Goal: Task Accomplishment & Management: Complete application form

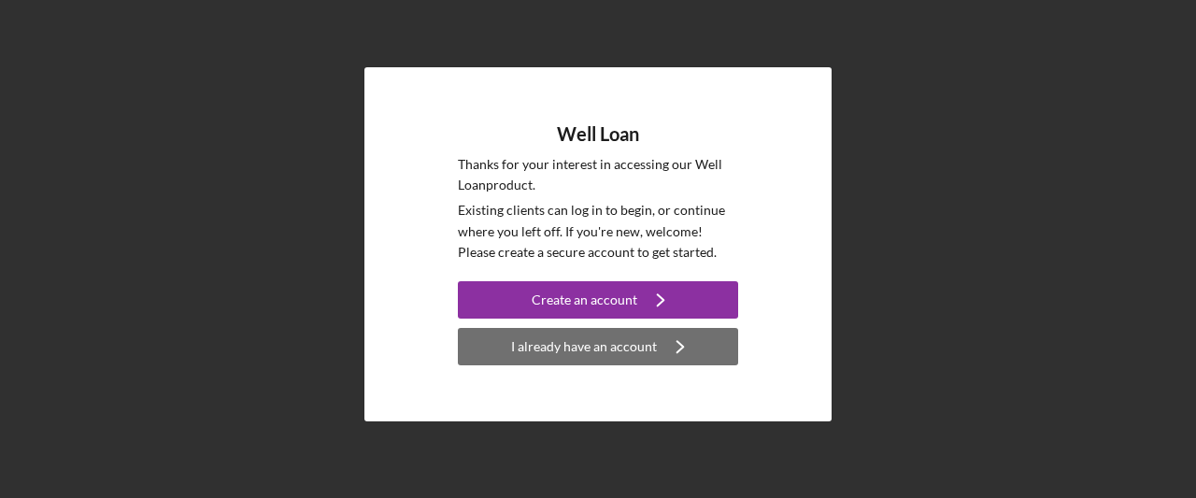
click at [607, 341] on div "I already have an account" at bounding box center [584, 346] width 146 height 37
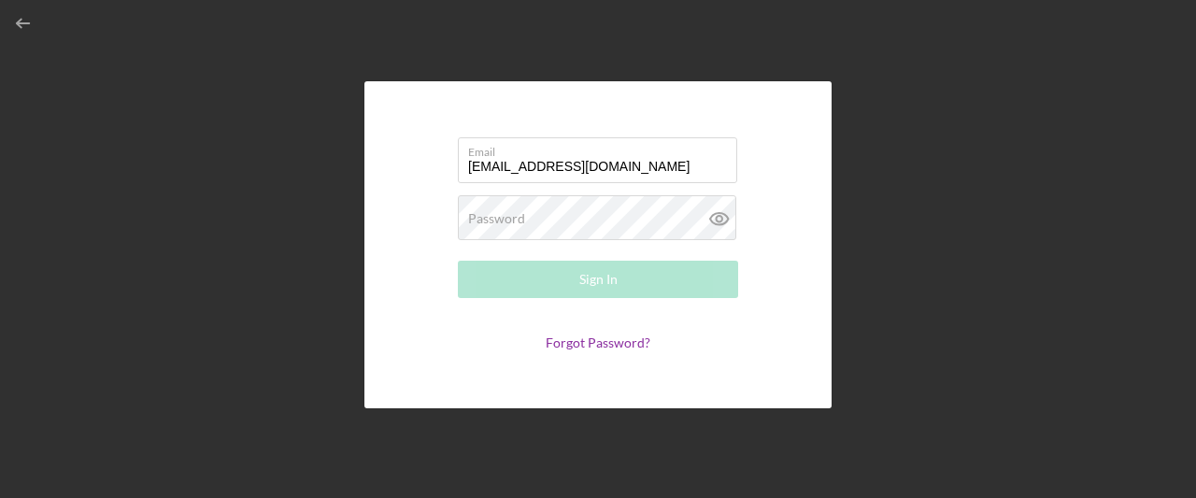
type input "[EMAIL_ADDRESS][DOMAIN_NAME]"
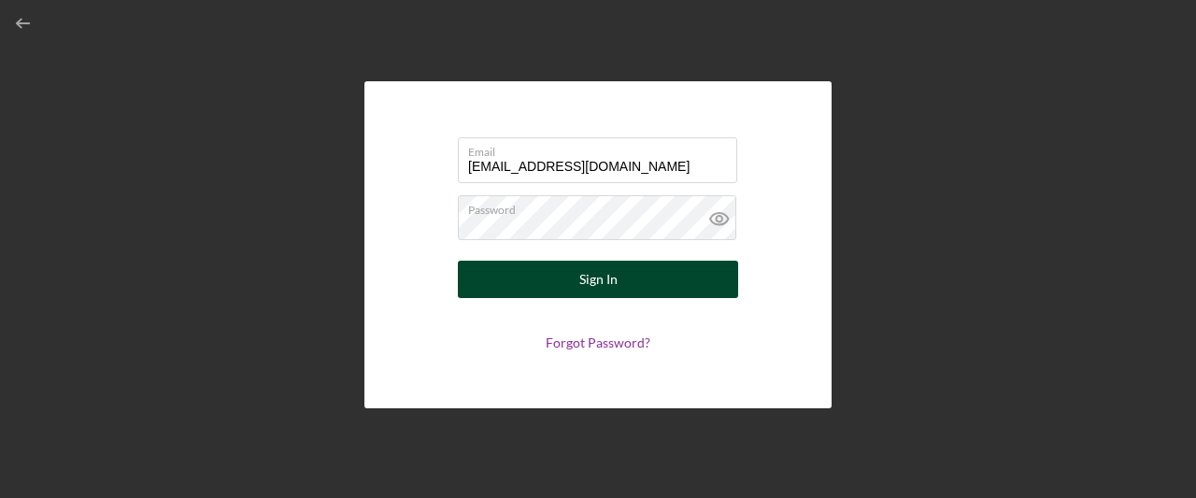
click at [594, 274] on div "Sign In" at bounding box center [598, 279] width 38 height 37
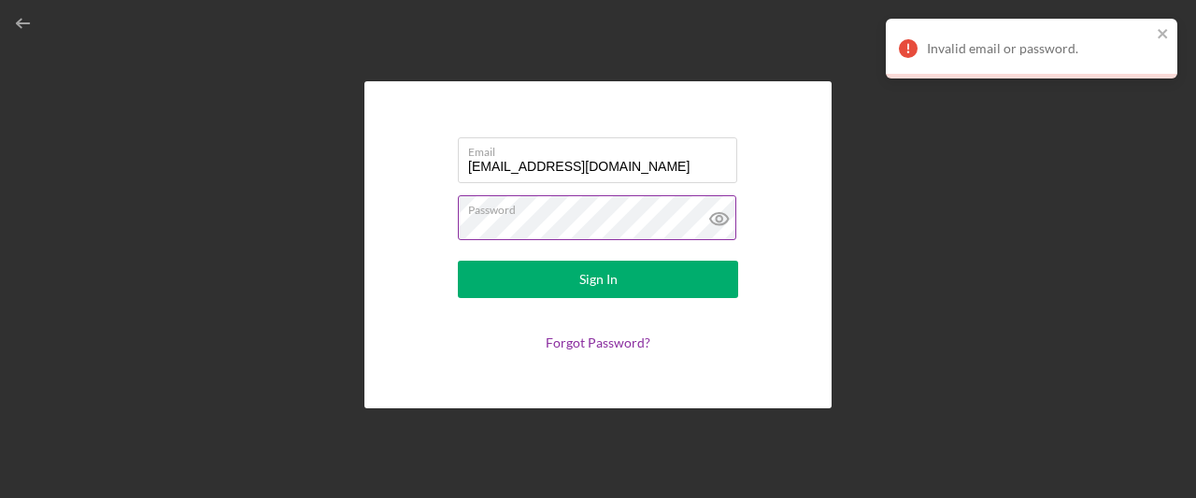
click at [715, 212] on icon at bounding box center [719, 218] width 47 height 47
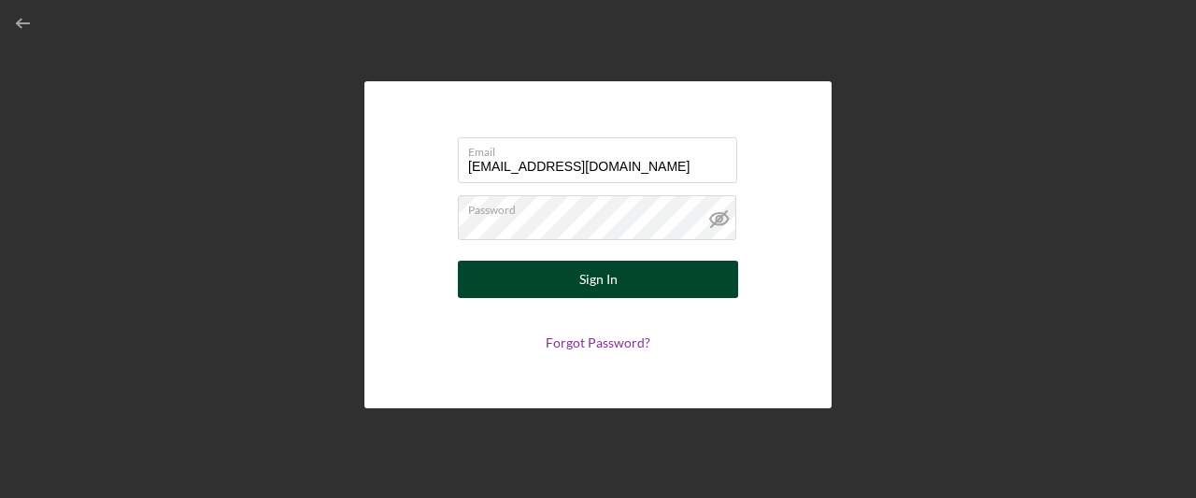
click at [607, 275] on div "Sign In" at bounding box center [598, 279] width 38 height 37
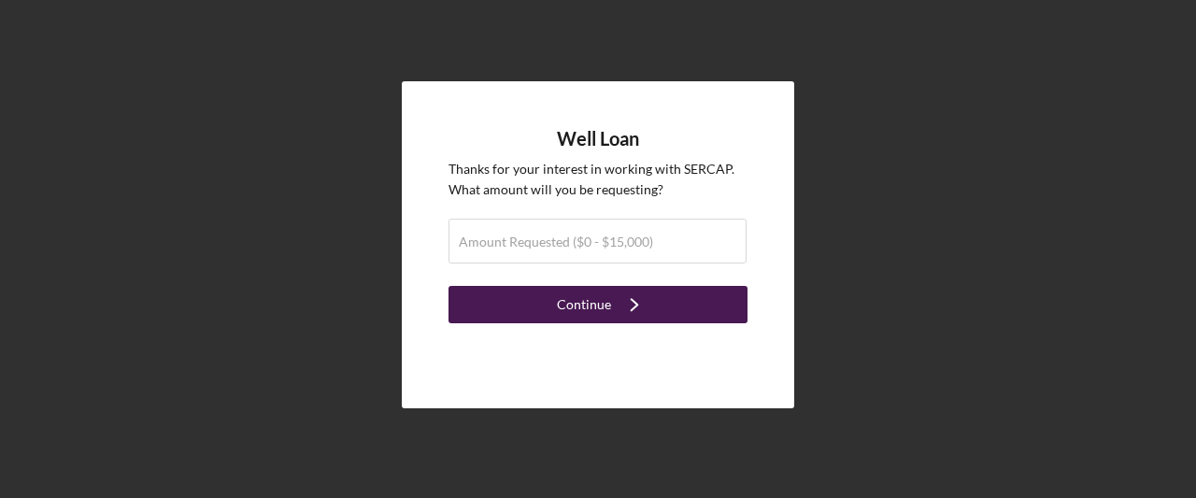
click at [634, 303] on icon "Icon/Navigate" at bounding box center [634, 304] width 47 height 47
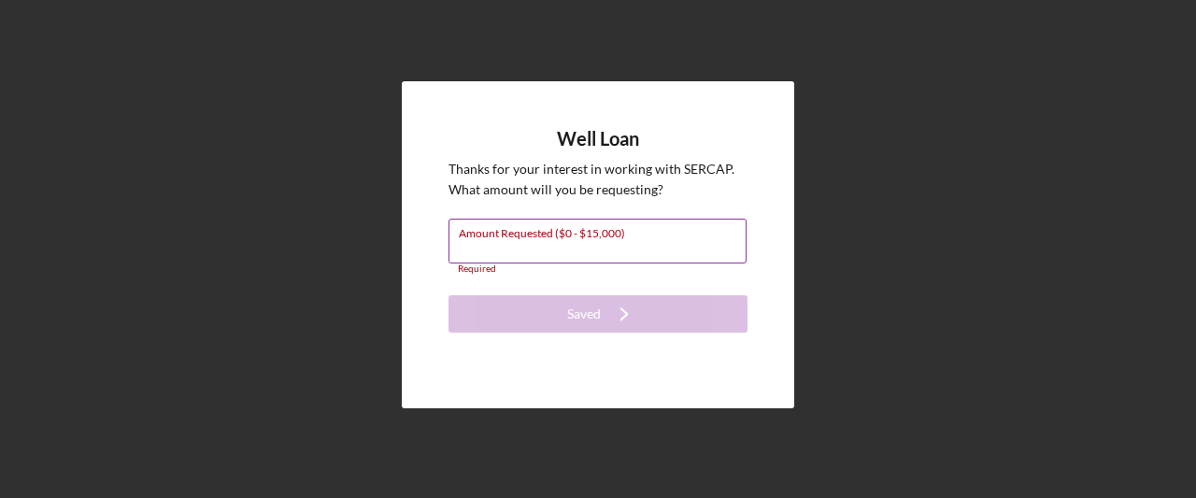
click at [664, 244] on input "Amount Requested ($0 - $15,000)" at bounding box center [597, 241] width 298 height 45
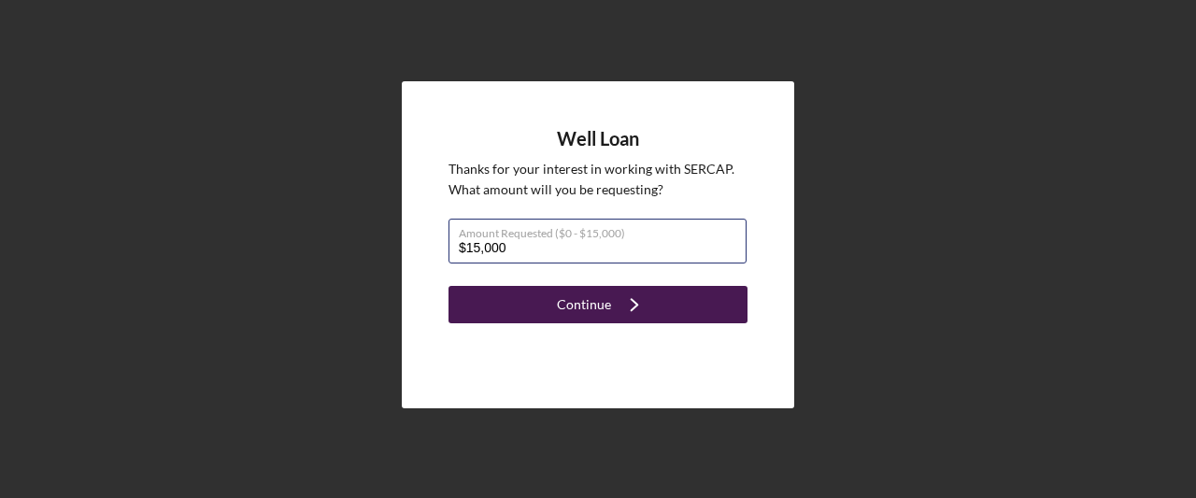
type input "$15,000"
click at [626, 301] on icon "Icon/Navigate" at bounding box center [634, 304] width 47 height 47
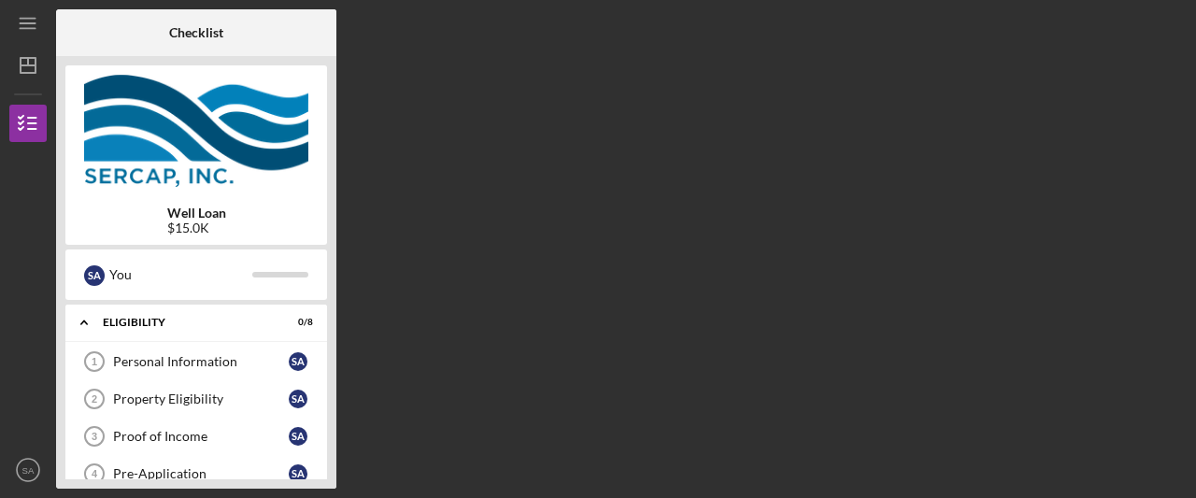
click at [503, 432] on div "Checklist Well Loan $15.0K S A You Icon/Expander Eligibility 0 / 8 Personal Inf…" at bounding box center [621, 248] width 1130 height 479
click at [87, 319] on icon "Icon/Expander" at bounding box center [83, 322] width 37 height 37
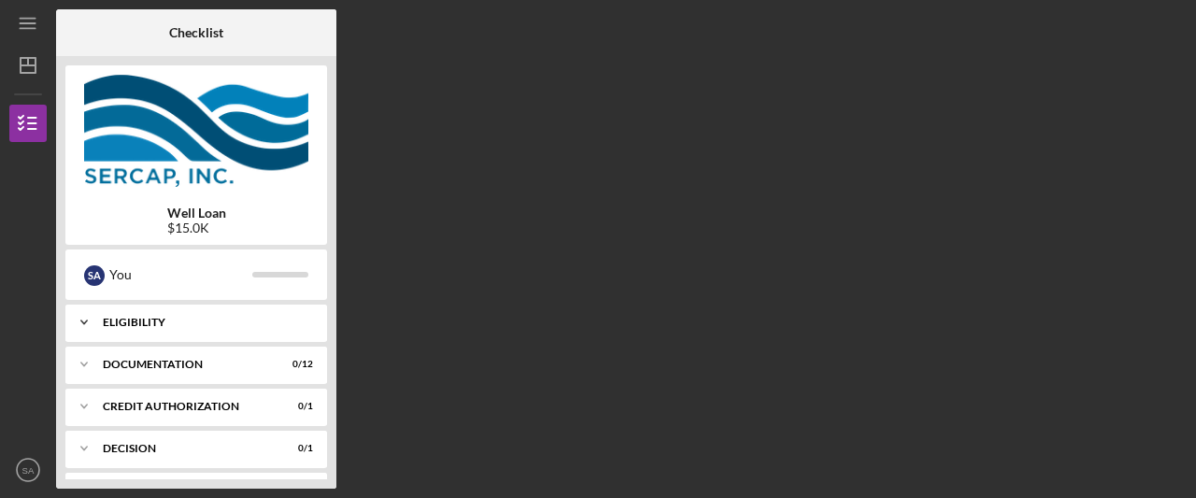
click at [143, 319] on div "Eligibility" at bounding box center [203, 322] width 201 height 11
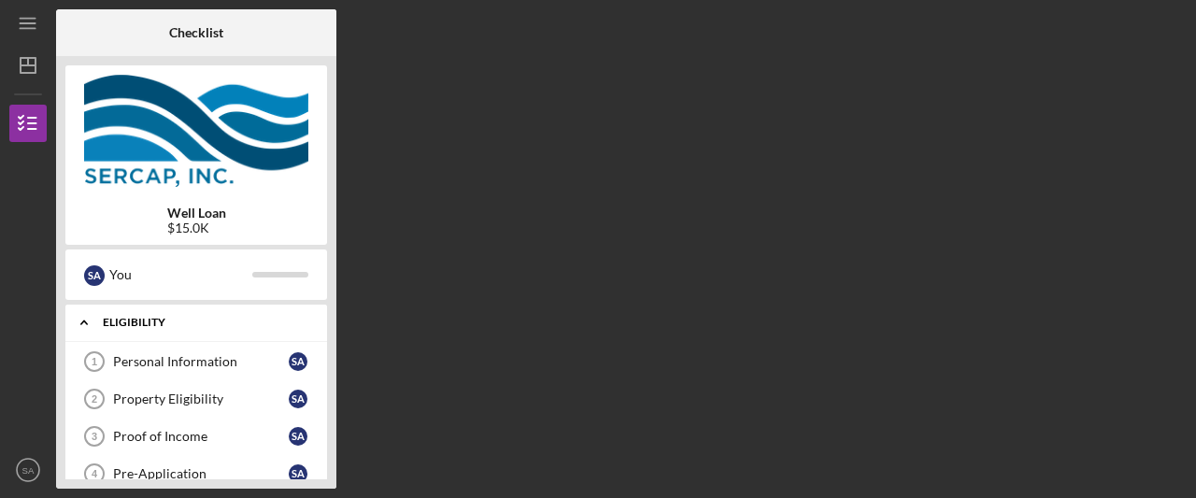
click at [80, 317] on icon "Icon/Expander" at bounding box center [83, 322] width 37 height 37
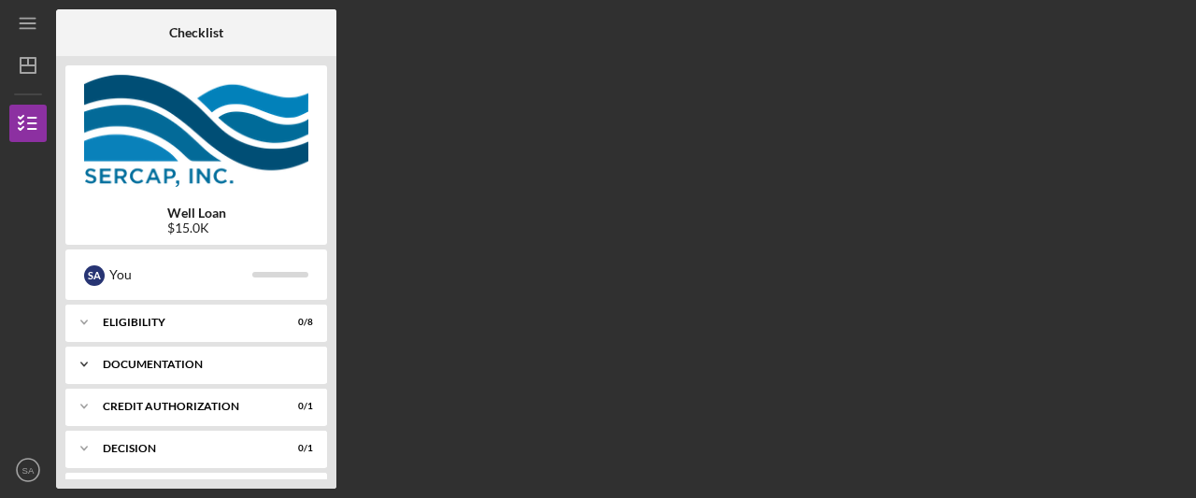
click at [161, 358] on div "Icon/Expander Documentation 0 / 12" at bounding box center [196, 364] width 262 height 37
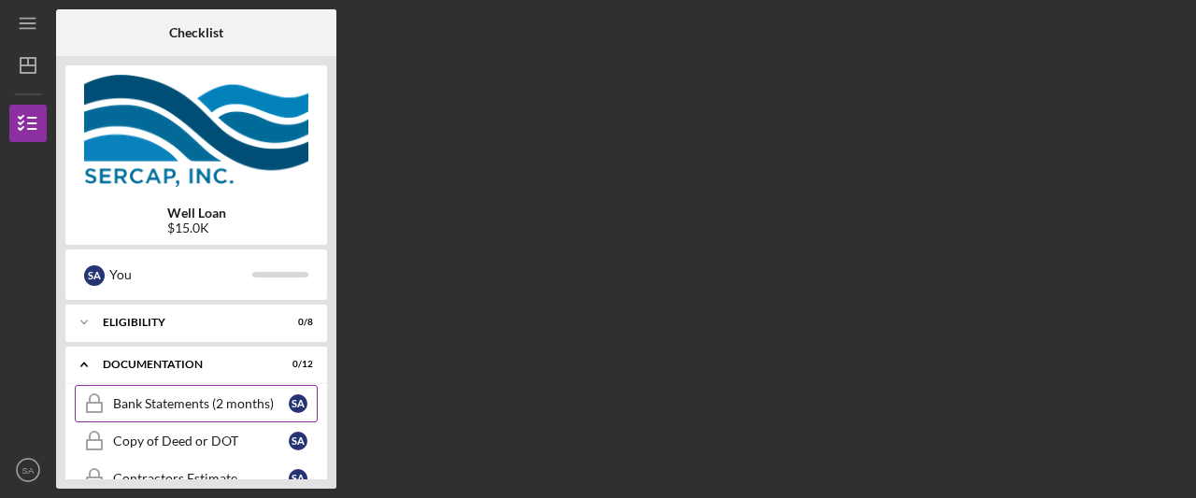
click at [246, 397] on div "Bank Statements (2 months)" at bounding box center [201, 403] width 176 height 15
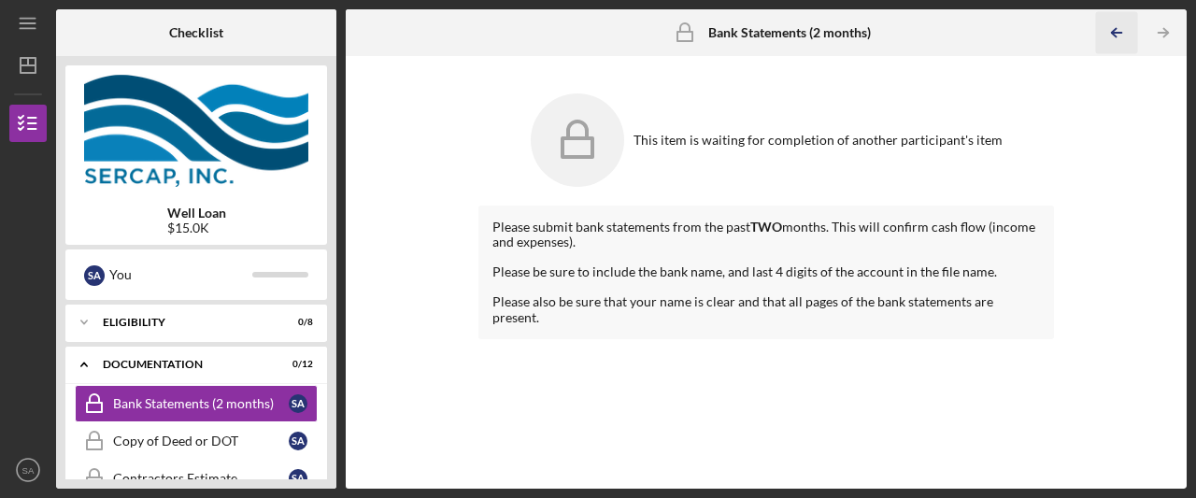
click at [1117, 29] on icon "Icon/Table Pagination Arrow" at bounding box center [1117, 33] width 42 height 42
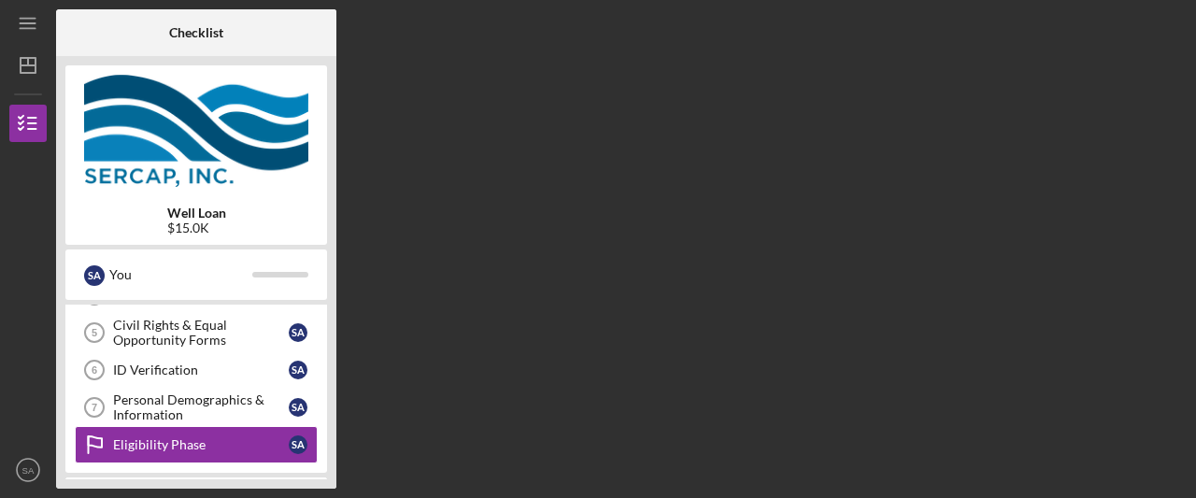
scroll to position [226, 0]
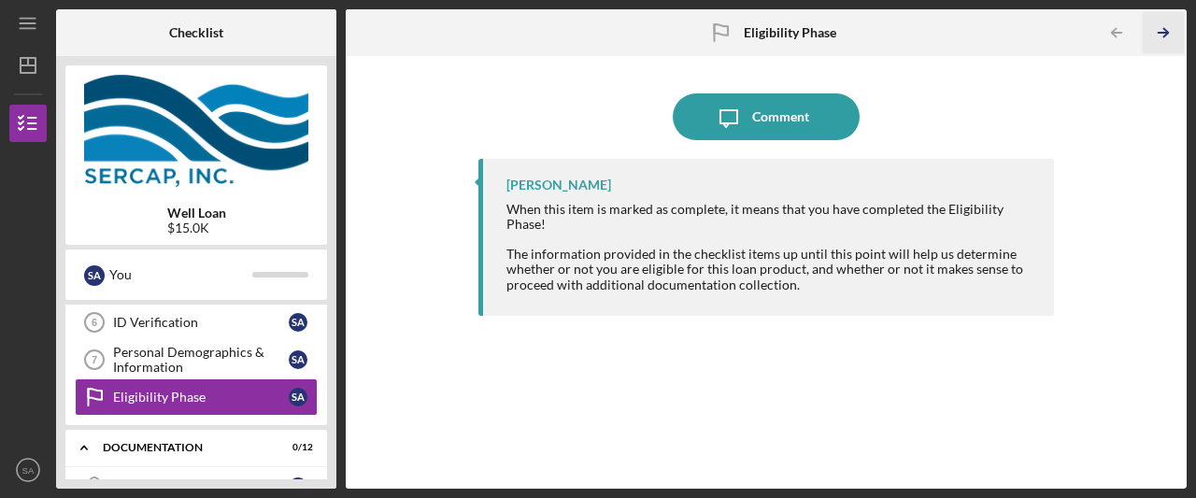
click at [1166, 29] on icon "Icon/Table Pagination Arrow" at bounding box center [1163, 33] width 42 height 42
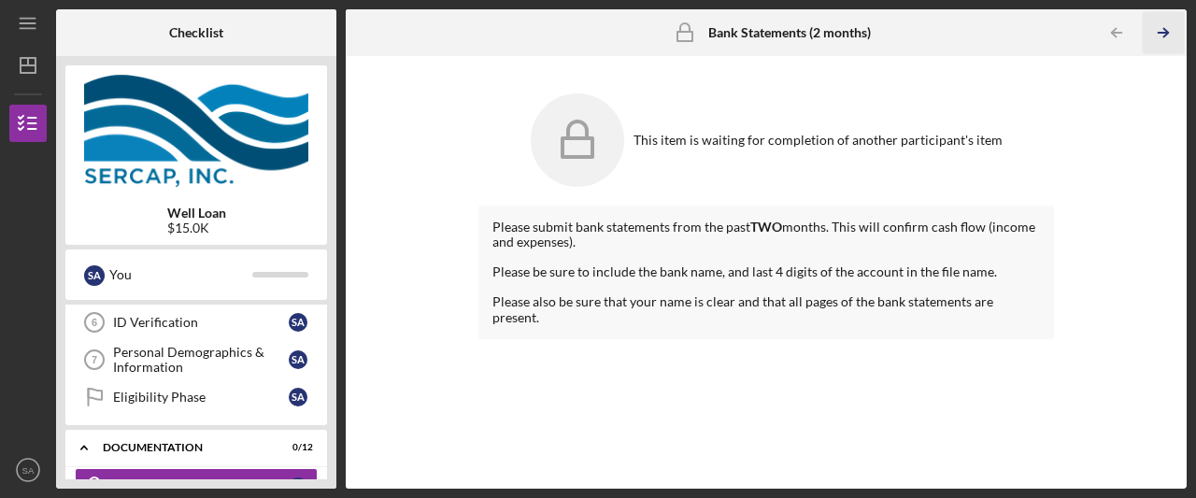
click at [1166, 29] on icon "Icon/Table Pagination Arrow" at bounding box center [1163, 33] width 42 height 42
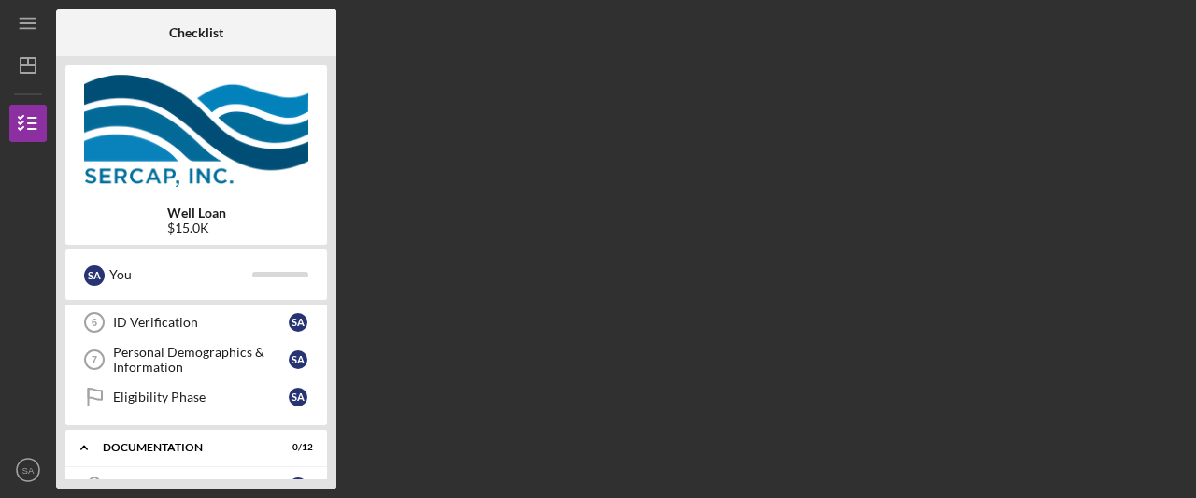
scroll to position [351, 0]
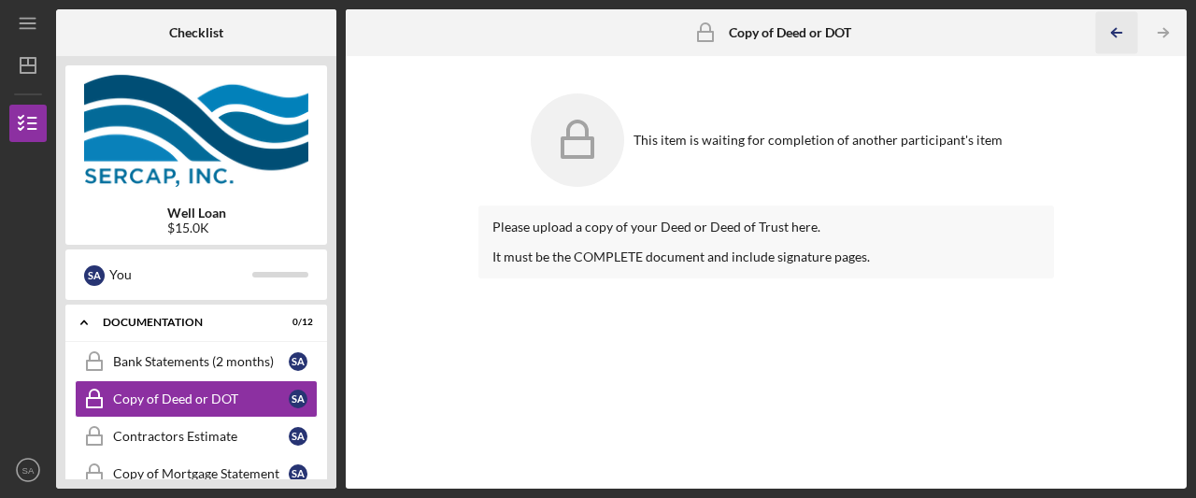
click at [1115, 35] on icon "Icon/Table Pagination Arrow" at bounding box center [1117, 33] width 42 height 42
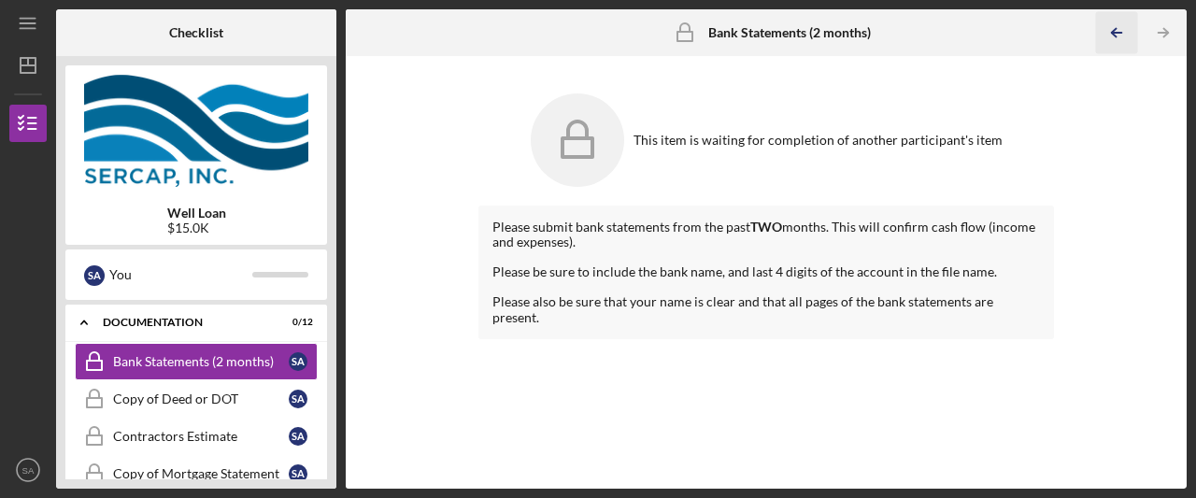
click at [1115, 35] on icon "Icon/Table Pagination Arrow" at bounding box center [1117, 33] width 42 height 42
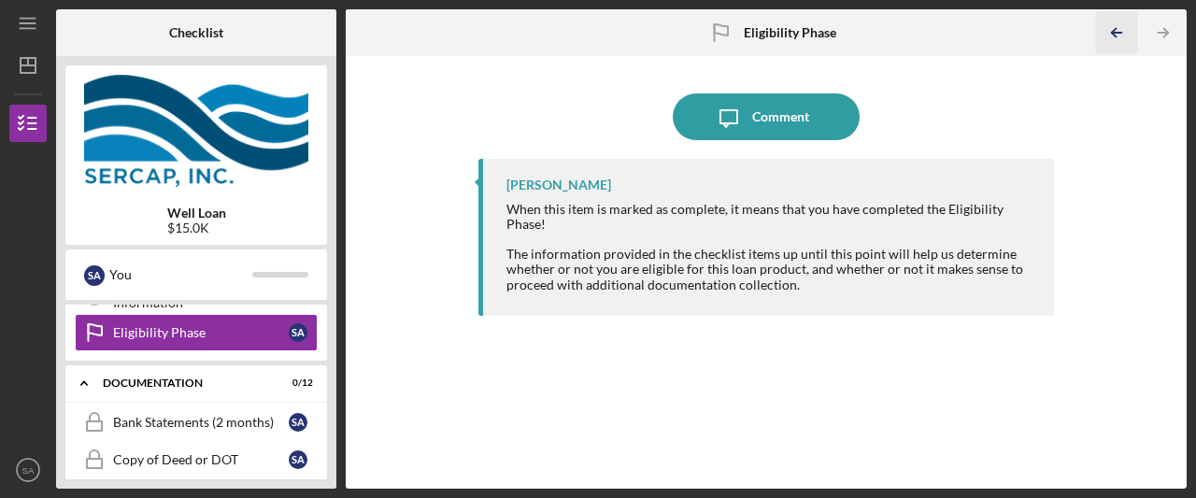
scroll to position [226, 0]
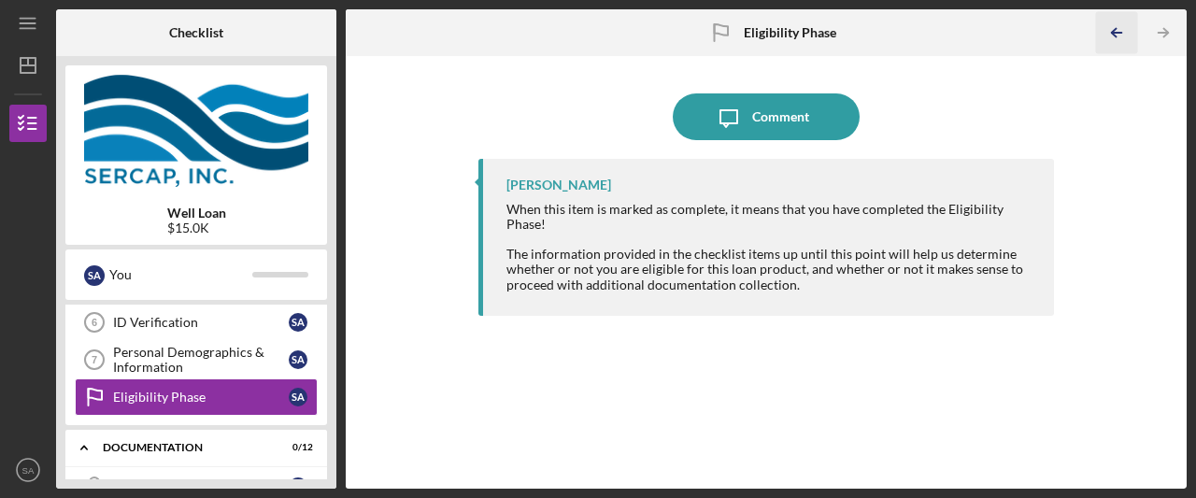
click at [1115, 35] on icon "Icon/Table Pagination Arrow" at bounding box center [1117, 33] width 42 height 42
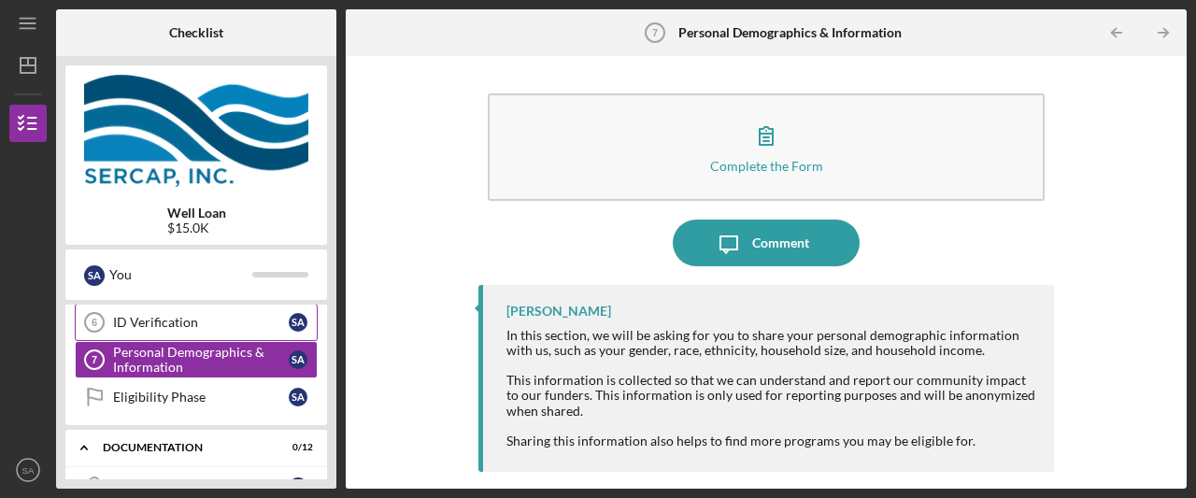
click at [172, 315] on div "ID Verification" at bounding box center [201, 322] width 176 height 15
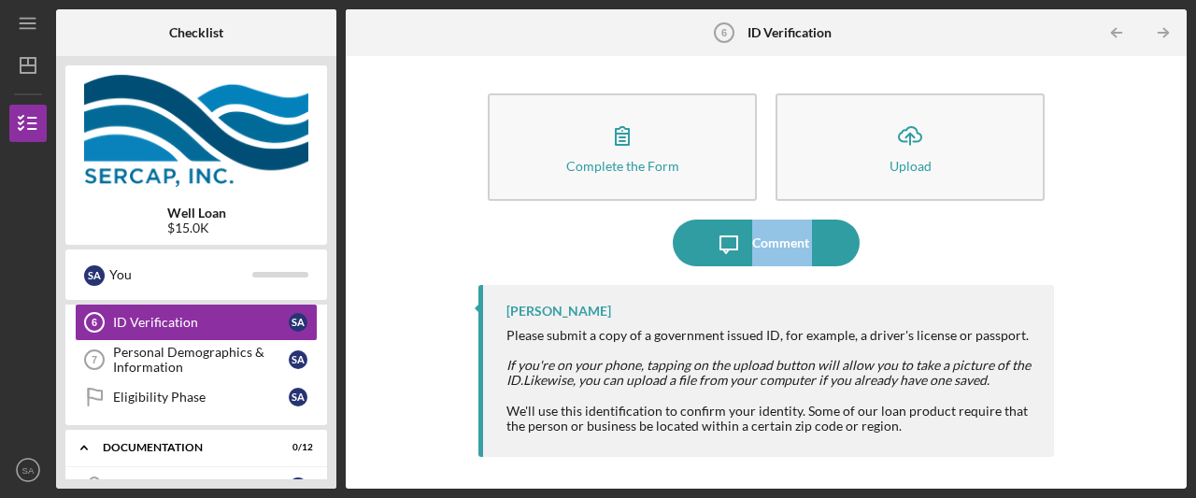
drag, startPoint x: 480, startPoint y: 292, endPoint x: 480, endPoint y: 222, distance: 70.1
click at [480, 222] on div "Complete the Form Form Icon/Upload Upload Icon/Message Comment [PERSON_NAME] Pl…" at bounding box center [765, 272] width 575 height 414
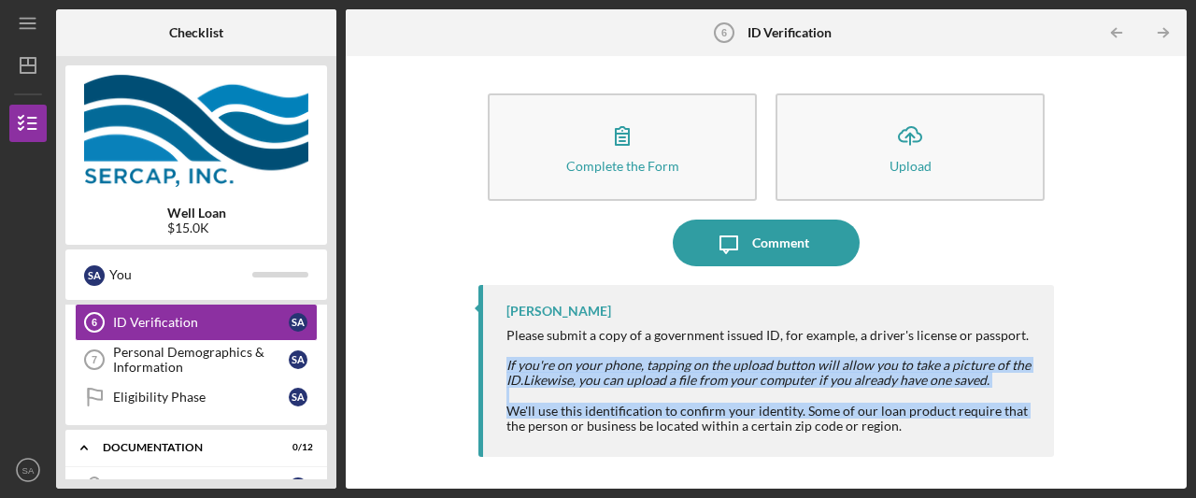
drag, startPoint x: 484, startPoint y: 361, endPoint x: 480, endPoint y: 482, distance: 120.6
click at [480, 482] on div "Complete the Form Form Icon/Upload Upload Icon/Message Comment [PERSON_NAME] Pl…" at bounding box center [766, 272] width 841 height 432
click at [267, 315] on div "ID Verification" at bounding box center [201, 322] width 176 height 15
click at [195, 315] on div "ID Verification" at bounding box center [201, 322] width 176 height 15
click at [120, 354] on div "Personal Demographics & Information" at bounding box center [201, 360] width 176 height 30
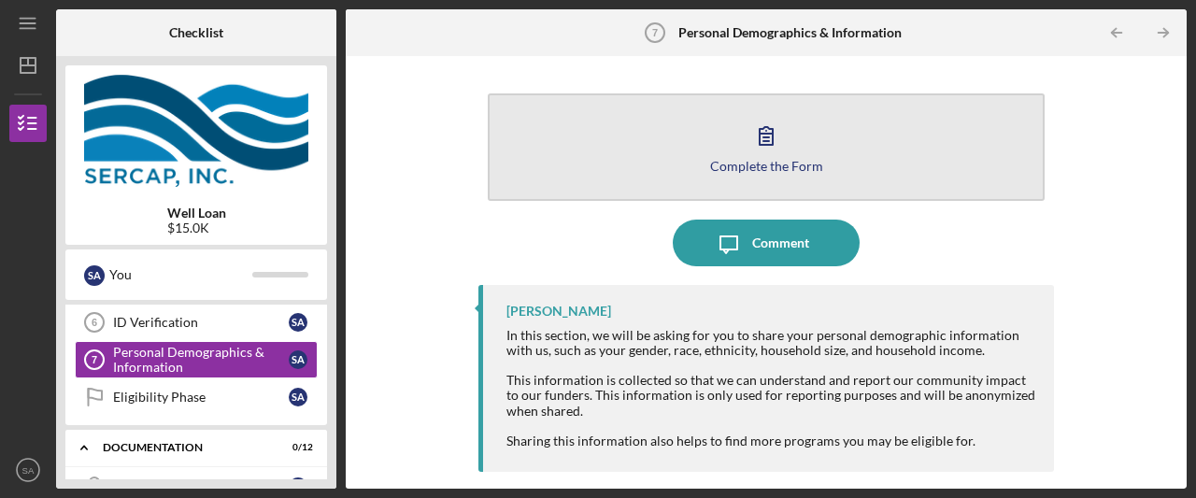
click at [761, 135] on icon "button" at bounding box center [766, 135] width 47 height 47
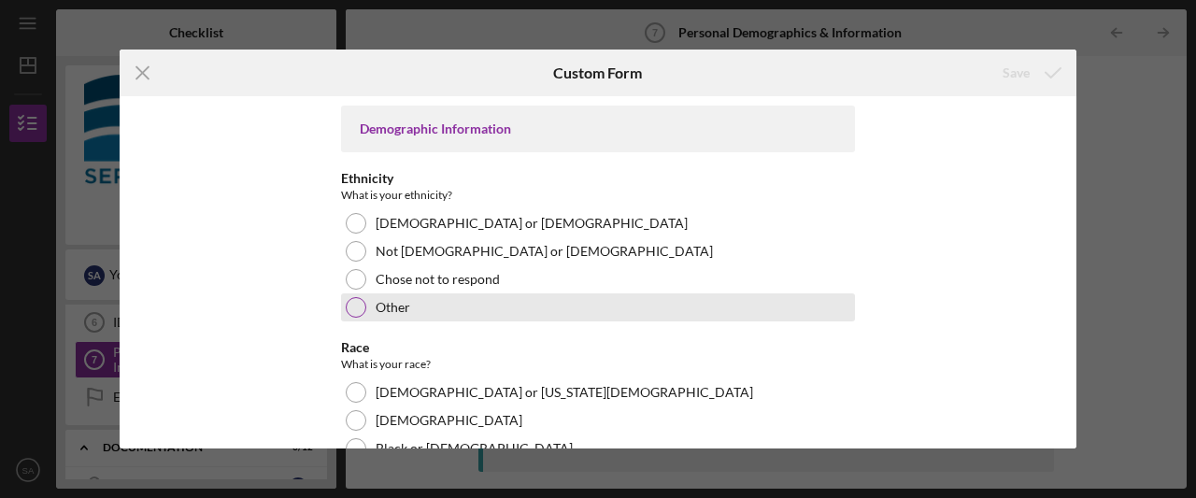
click at [355, 303] on div at bounding box center [356, 307] width 21 height 21
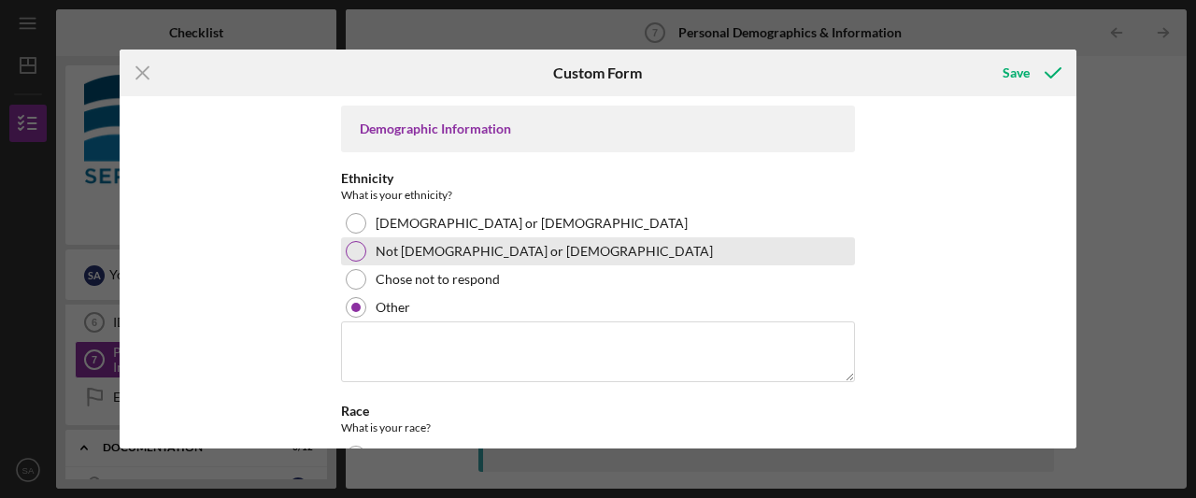
click at [357, 247] on div at bounding box center [356, 251] width 21 height 21
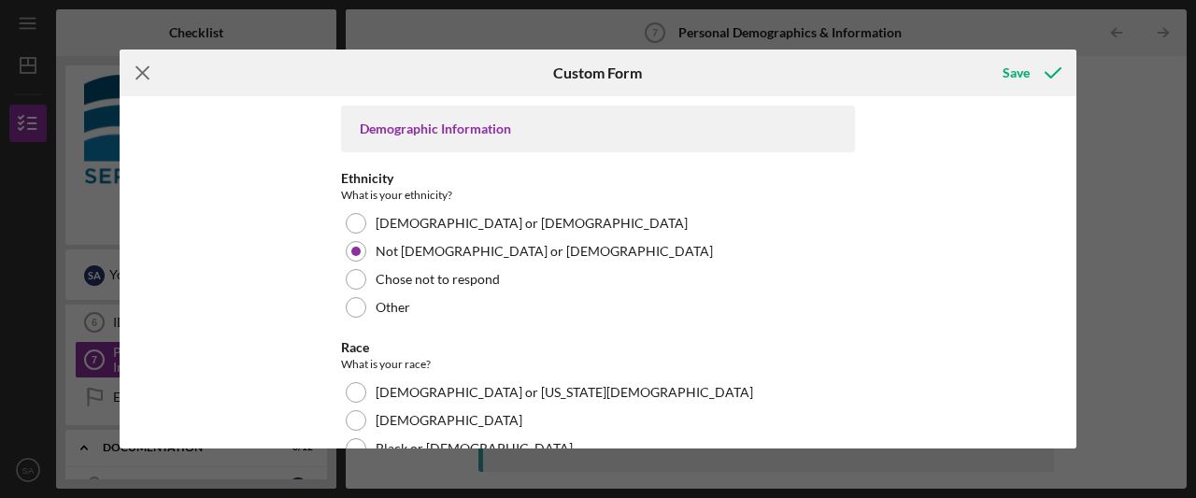
click at [142, 79] on icon "Icon/Menu Close" at bounding box center [143, 73] width 47 height 47
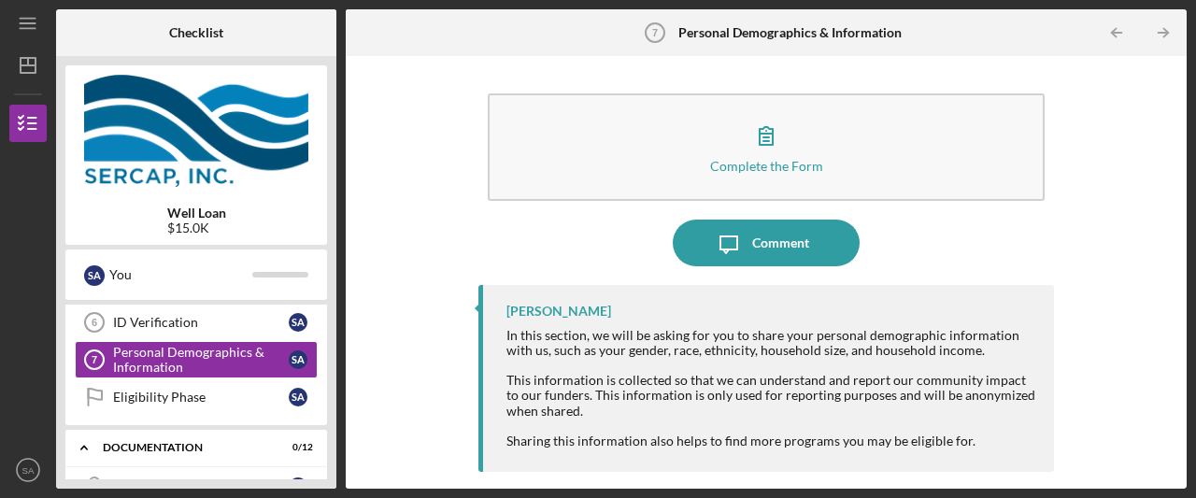
click at [316, 298] on div "S A You" at bounding box center [196, 274] width 262 height 50
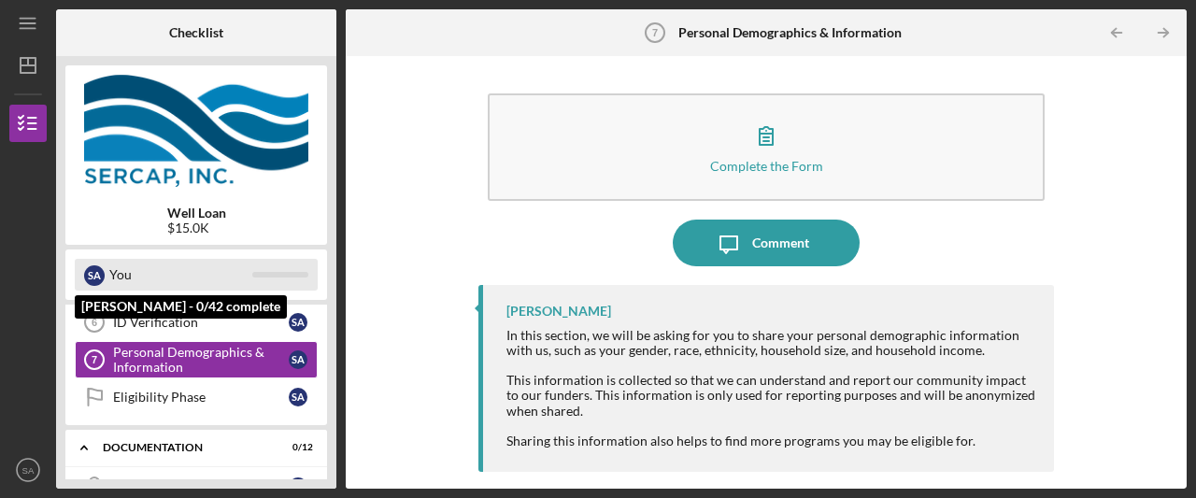
click at [305, 285] on div "S A You" at bounding box center [196, 275] width 243 height 32
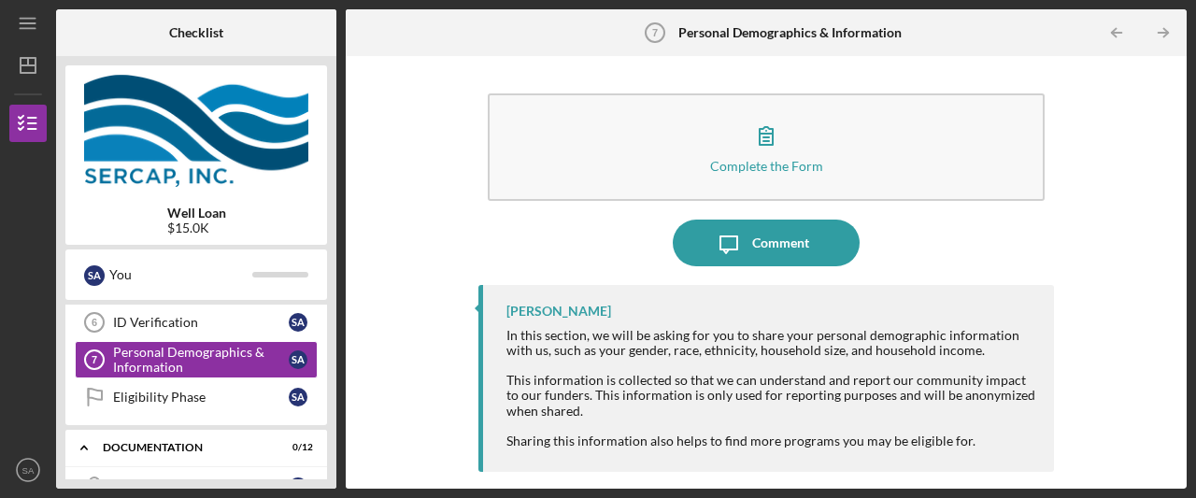
click at [305, 236] on div "Well Loan $15.0K" at bounding box center [196, 154] width 262 height 179
